Goal: Find specific page/section: Find specific page/section

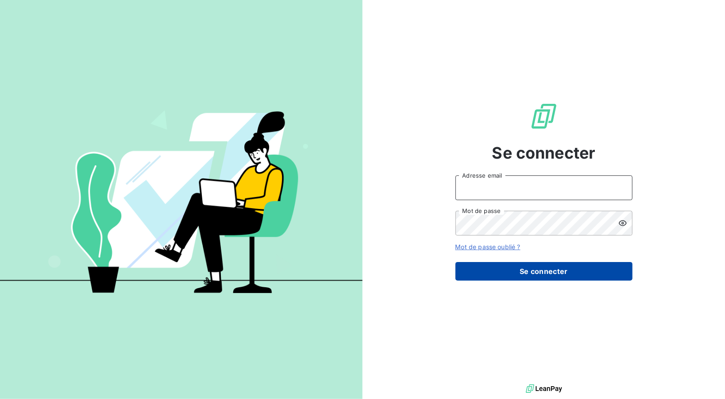
type input "[EMAIL_ADDRESS][DOMAIN_NAME]"
click at [529, 275] on button "Se connecter" at bounding box center [543, 271] width 177 height 19
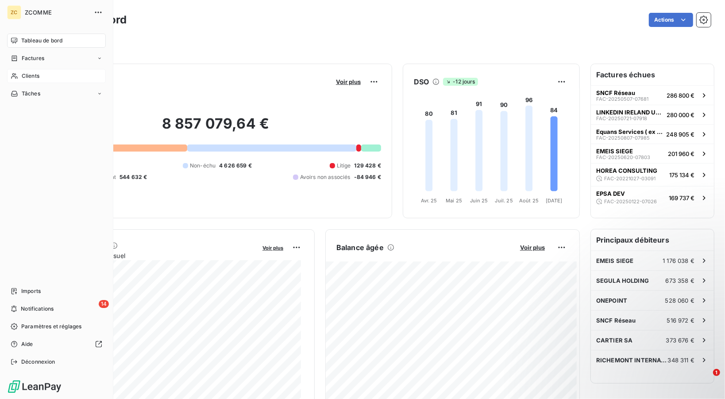
click at [38, 76] on span "Clients" at bounding box center [31, 76] width 18 height 8
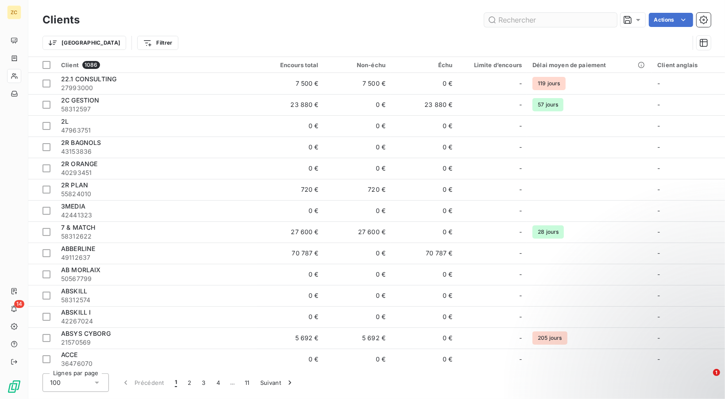
click at [516, 19] on input "text" at bounding box center [550, 20] width 133 height 14
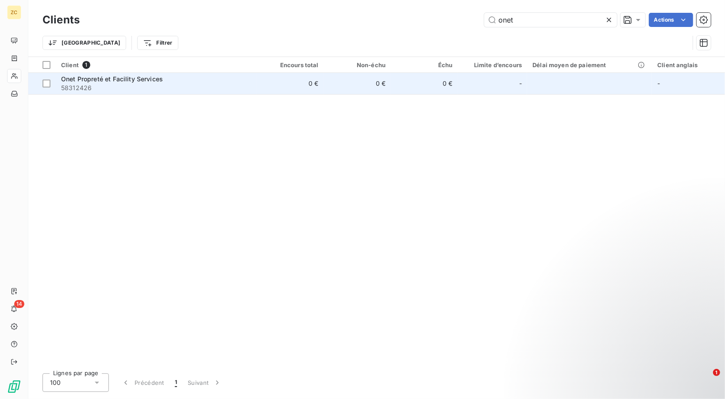
type input "onet"
click at [175, 76] on div "Onet Propreté et Facility Services" at bounding box center [156, 79] width 190 height 9
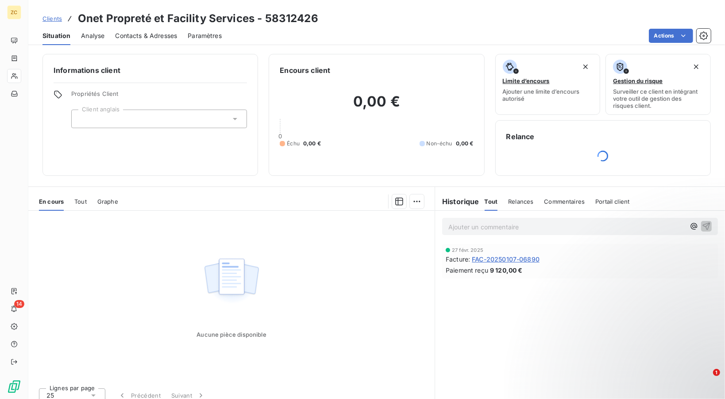
click at [132, 37] on span "Contacts & Adresses" at bounding box center [146, 35] width 62 height 9
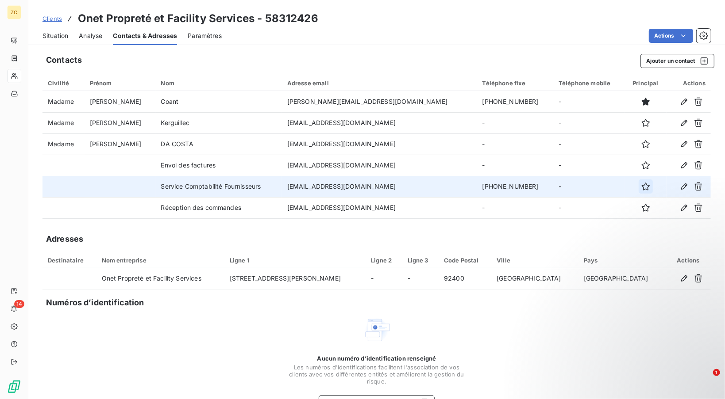
click at [641, 189] on icon "button" at bounding box center [645, 187] width 8 height 8
